Goal: Task Accomplishment & Management: Complete application form

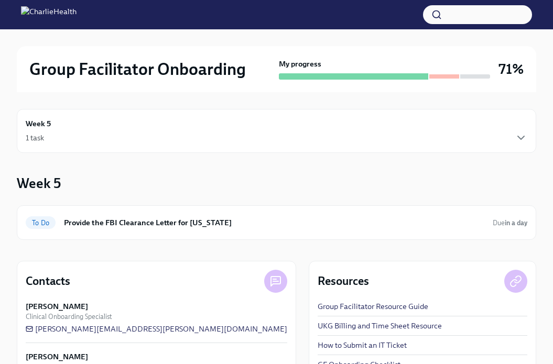
click at [138, 115] on div "Week 5 1 task" at bounding box center [276, 131] width 519 height 44
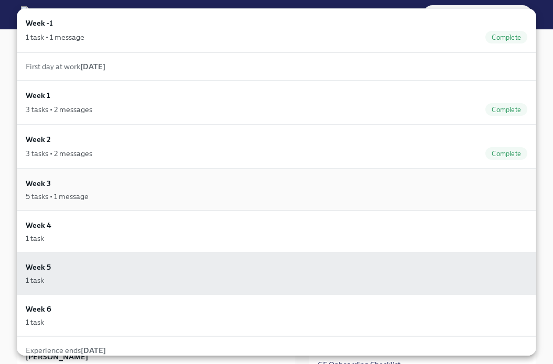
click at [148, 192] on div "5 tasks • 1 message" at bounding box center [276, 196] width 501 height 10
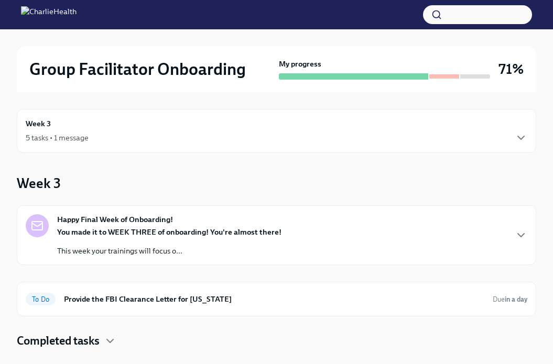
click at [108, 141] on div "5 tasks • 1 message" at bounding box center [276, 138] width 501 height 13
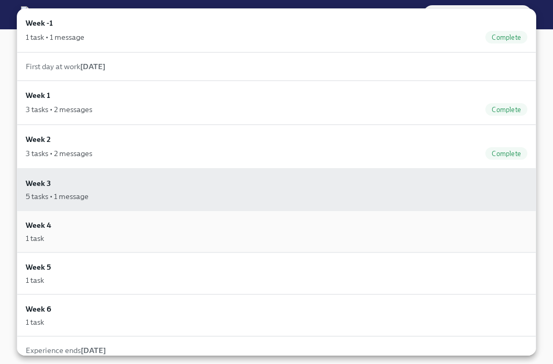
click at [114, 242] on div "1 task" at bounding box center [276, 238] width 501 height 10
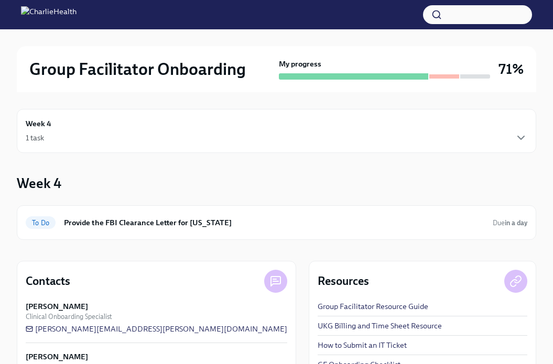
click at [132, 134] on div "1 task" at bounding box center [276, 138] width 501 height 13
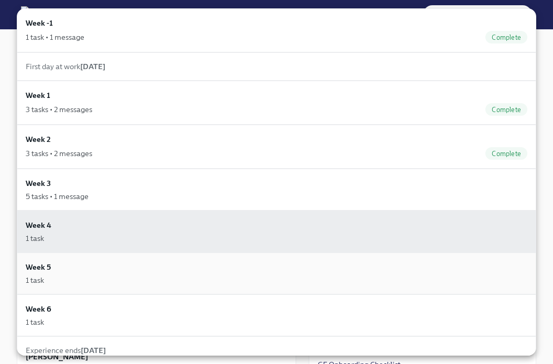
click at [83, 281] on div "1 task" at bounding box center [276, 280] width 501 height 10
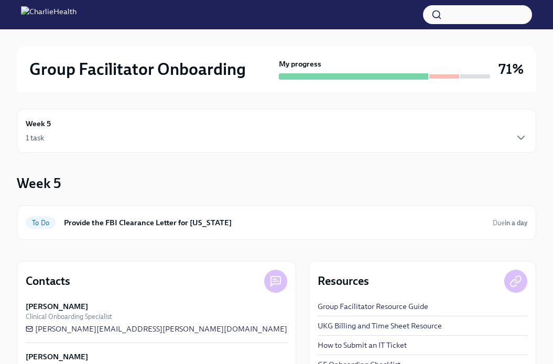
click at [96, 122] on div "Week 5 1 task" at bounding box center [276, 131] width 501 height 26
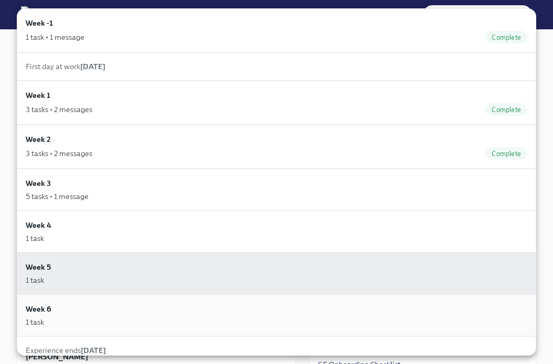
click at [74, 310] on div "Week 6 1 task" at bounding box center [276, 315] width 501 height 24
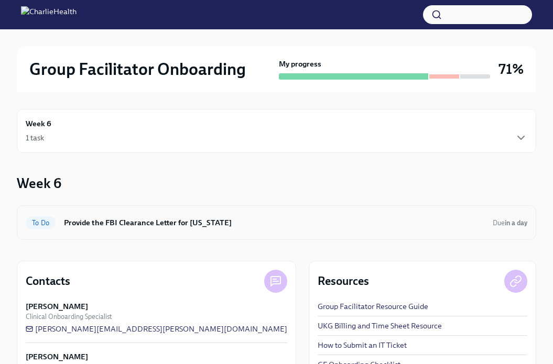
scroll to position [2, 0]
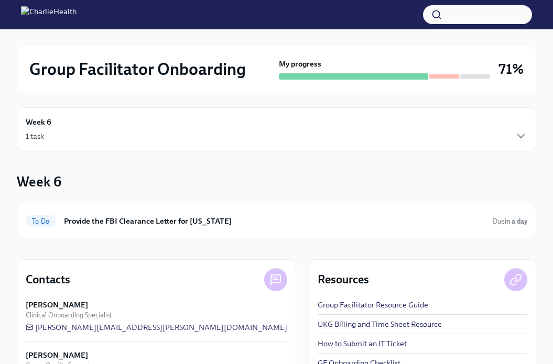
click at [106, 134] on div "1 task" at bounding box center [276, 136] width 501 height 13
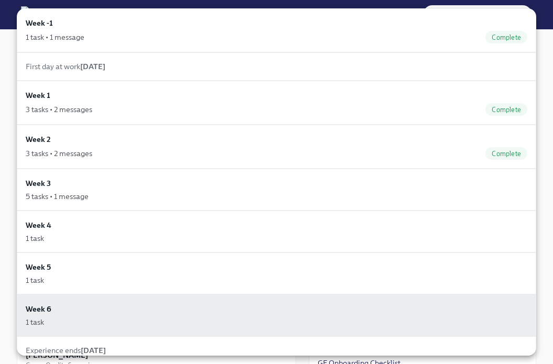
scroll to position [9, 0]
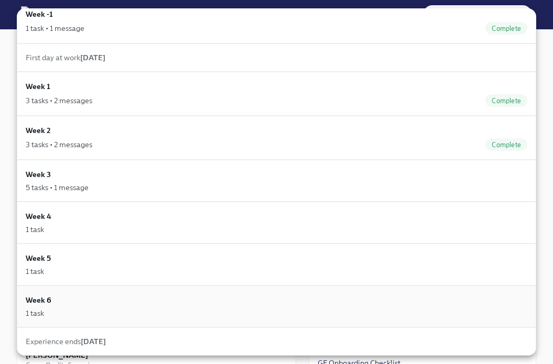
click at [110, 302] on div "Week 6 1 task" at bounding box center [276, 306] width 501 height 24
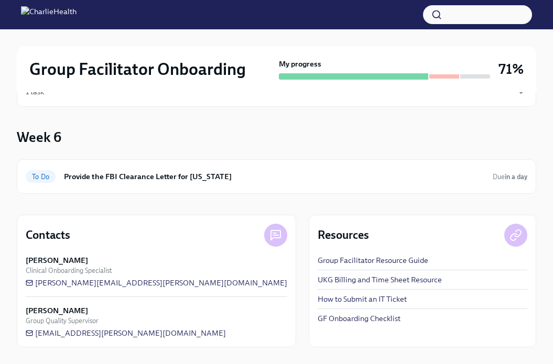
scroll to position [0, 0]
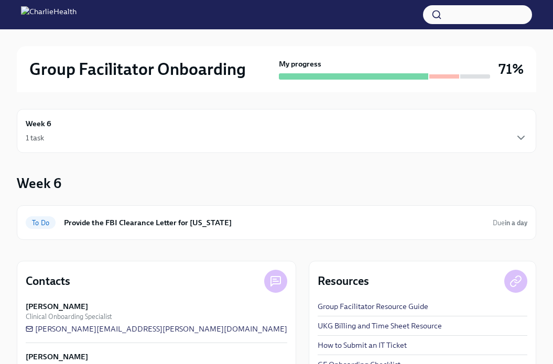
click at [298, 131] on div "Week 6 1 task" at bounding box center [276, 131] width 501 height 26
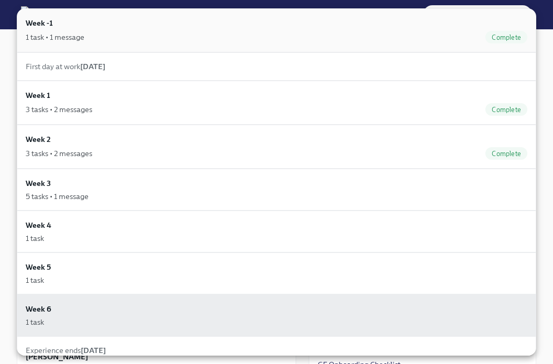
click at [510, 31] on div "Complete" at bounding box center [506, 37] width 42 height 13
